Goal: Navigation & Orientation: Find specific page/section

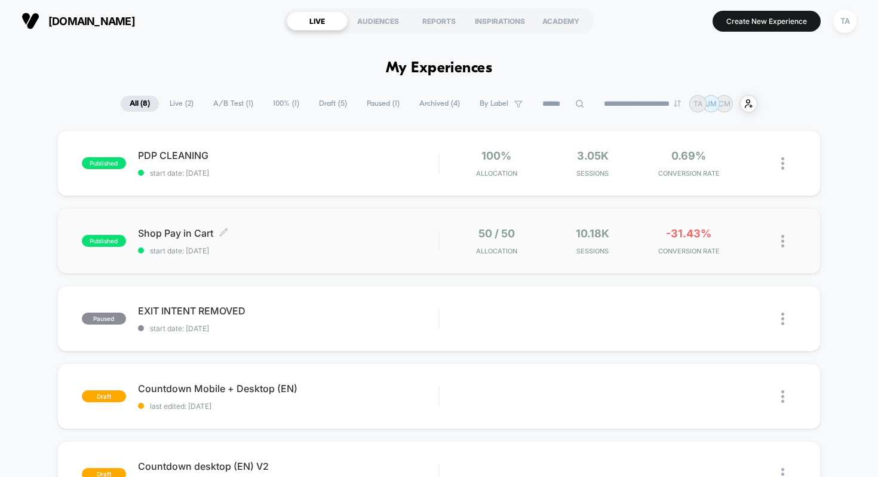
click at [312, 240] on div "Shop Pay in Cart Click to edit experience details Click to edit experience deta…" at bounding box center [288, 241] width 301 height 28
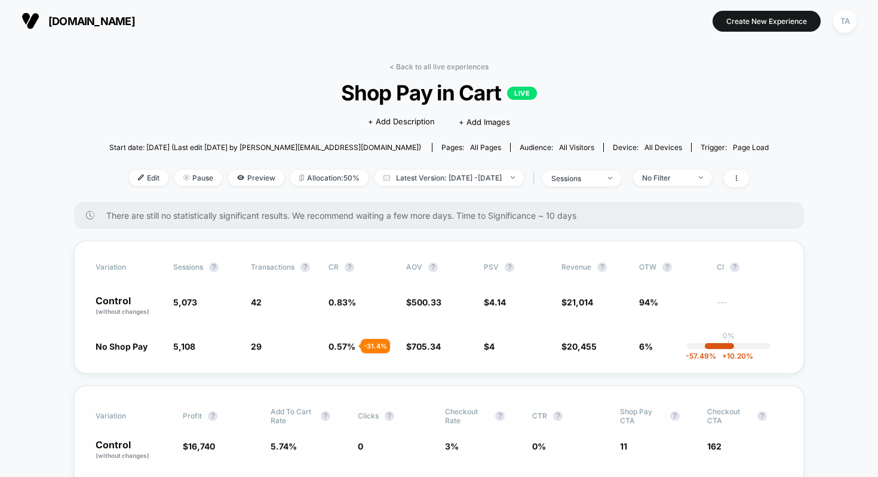
scroll to position [181, 0]
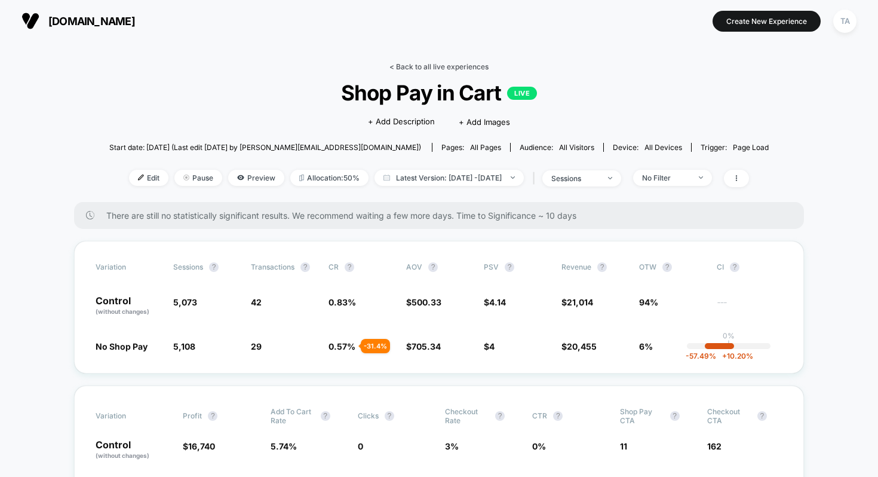
click at [392, 64] on link "< Back to all live experiences" at bounding box center [438, 66] width 99 height 9
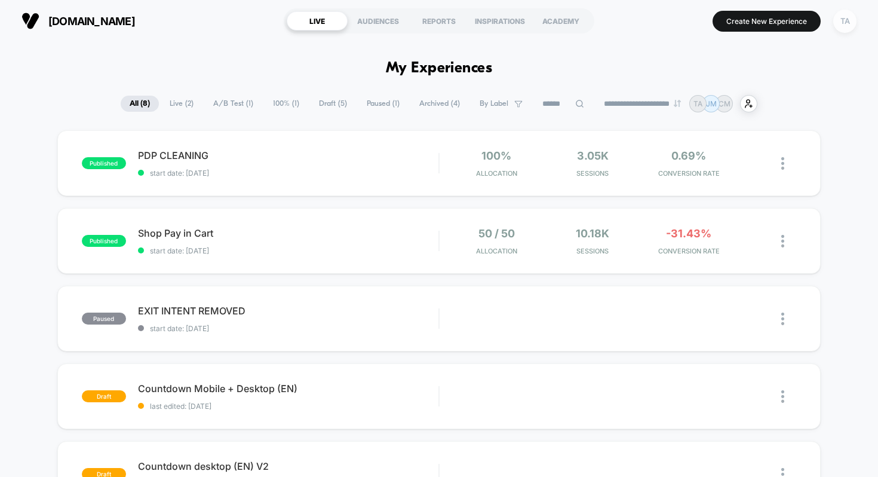
click at [846, 23] on div "TA" at bounding box center [844, 21] width 23 height 23
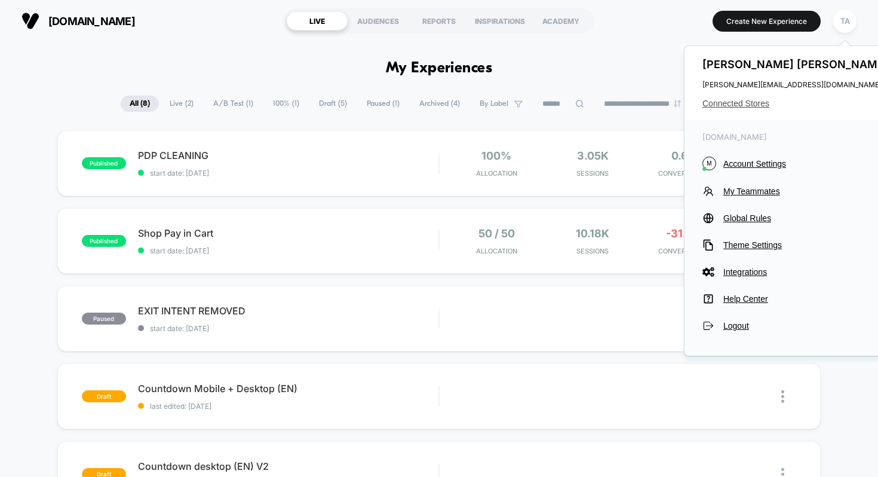
click at [745, 101] on span "Connected Stores" at bounding box center [796, 104] width 189 height 10
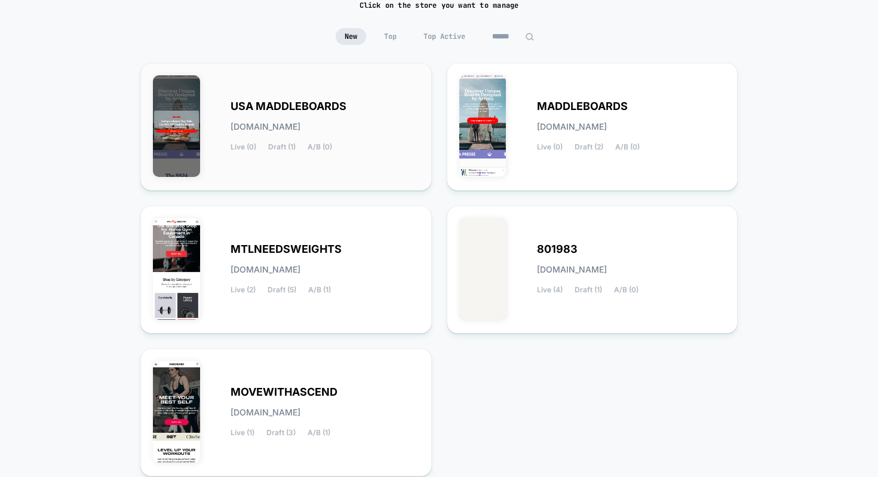
scroll to position [103, 0]
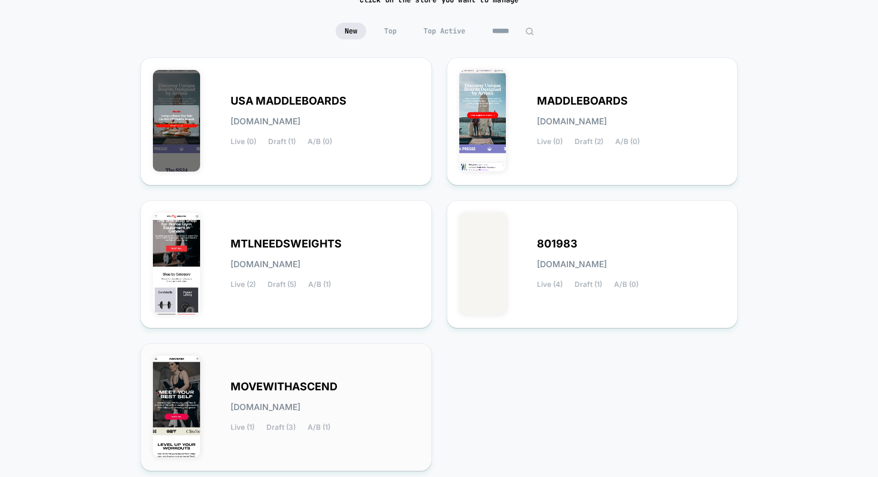
click at [296, 369] on div "MOVEWITHASCEND [DOMAIN_NAME] Live (1) Draft (3) A/B (1)" at bounding box center [286, 406] width 266 height 103
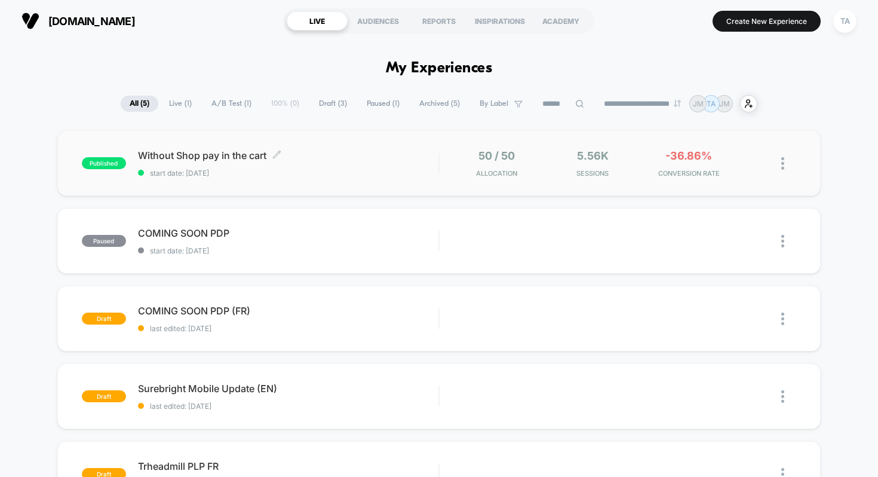
click at [287, 175] on span "start date: [DATE]" at bounding box center [288, 172] width 301 height 9
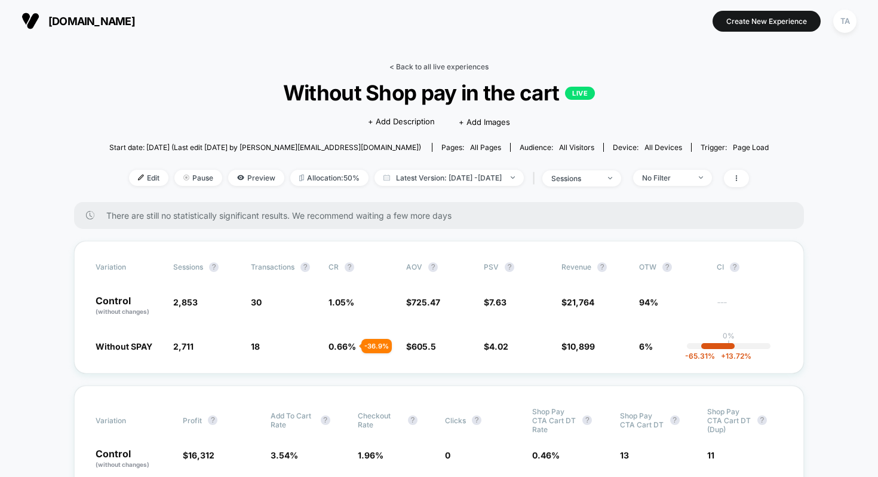
click at [395, 65] on link "< Back to all live experiences" at bounding box center [438, 66] width 99 height 9
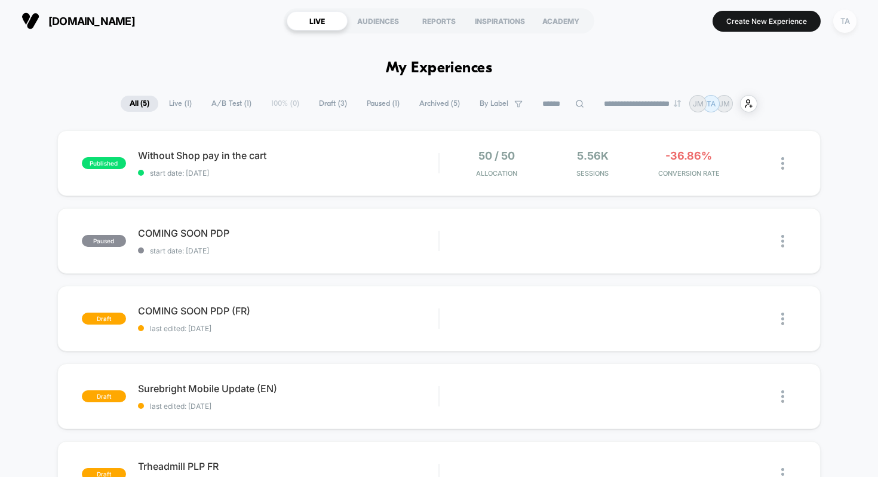
click at [839, 26] on div "TA" at bounding box center [844, 21] width 23 height 23
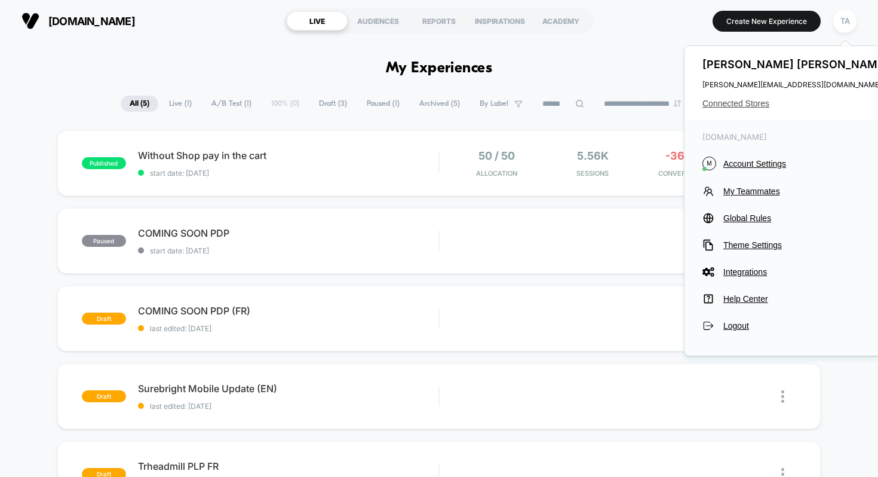
click at [744, 99] on span "Connected Stores" at bounding box center [796, 104] width 189 height 10
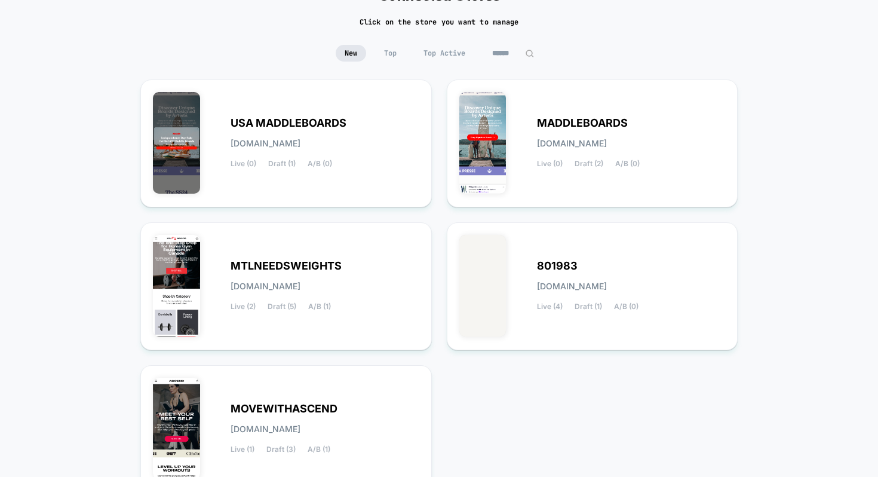
scroll to position [81, 0]
click at [354, 291] on div "MTLNEEDSWEIGHTS [DOMAIN_NAME] Live (2) Draft (5) A/B (1)" at bounding box center [325, 285] width 189 height 49
